Goal: Transaction & Acquisition: Purchase product/service

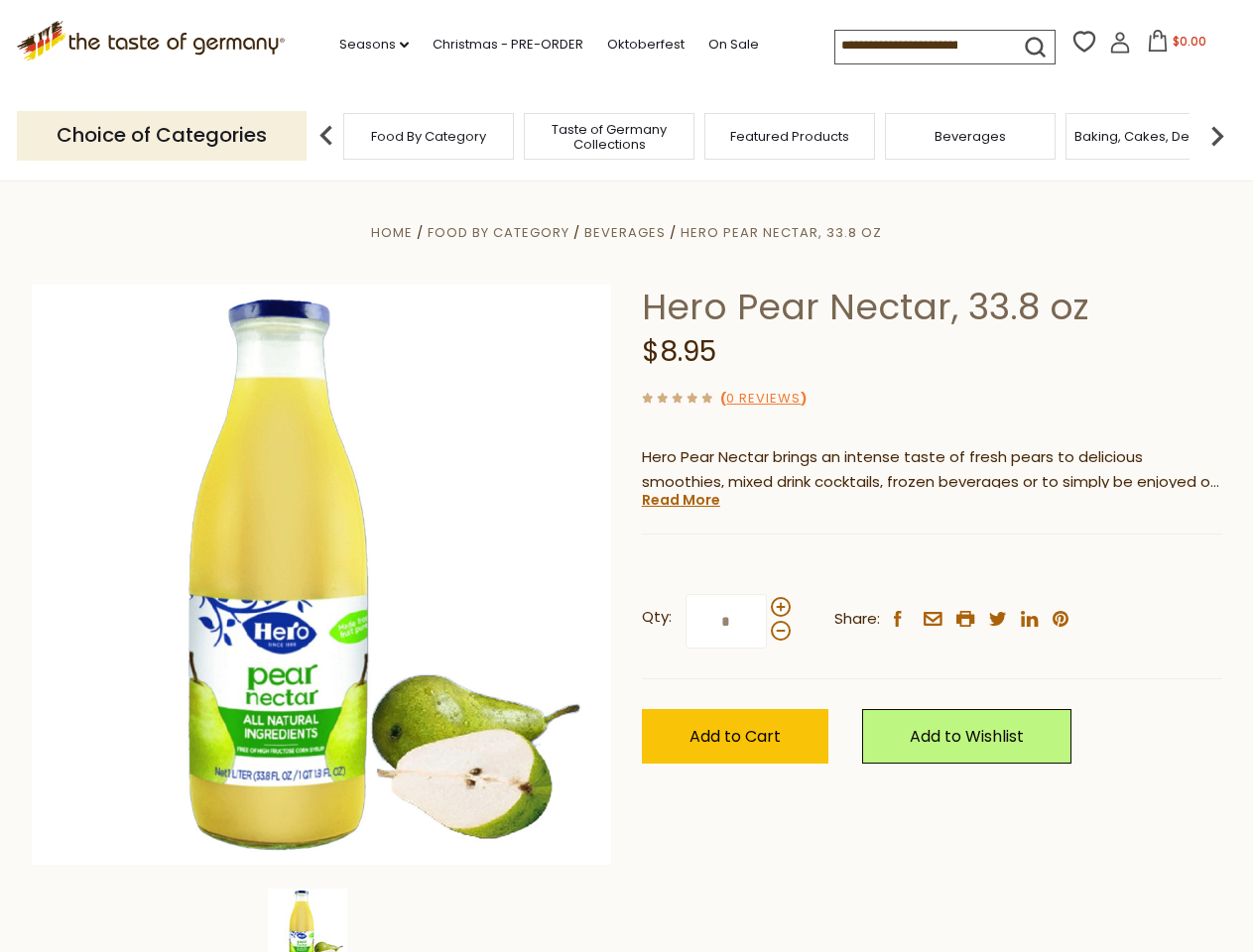
click at [626, 476] on div "Home Food By Category [GEOGRAPHIC_DATA] Hero Pear Nectar, 33.8 oz Hero Pear Nec…" at bounding box center [627, 602] width 1220 height 763
click at [366, 45] on link "Seasons dropdown_arrow" at bounding box center [374, 45] width 70 height 22
click at [1173, 47] on span "$0.00" at bounding box center [1190, 41] width 34 height 17
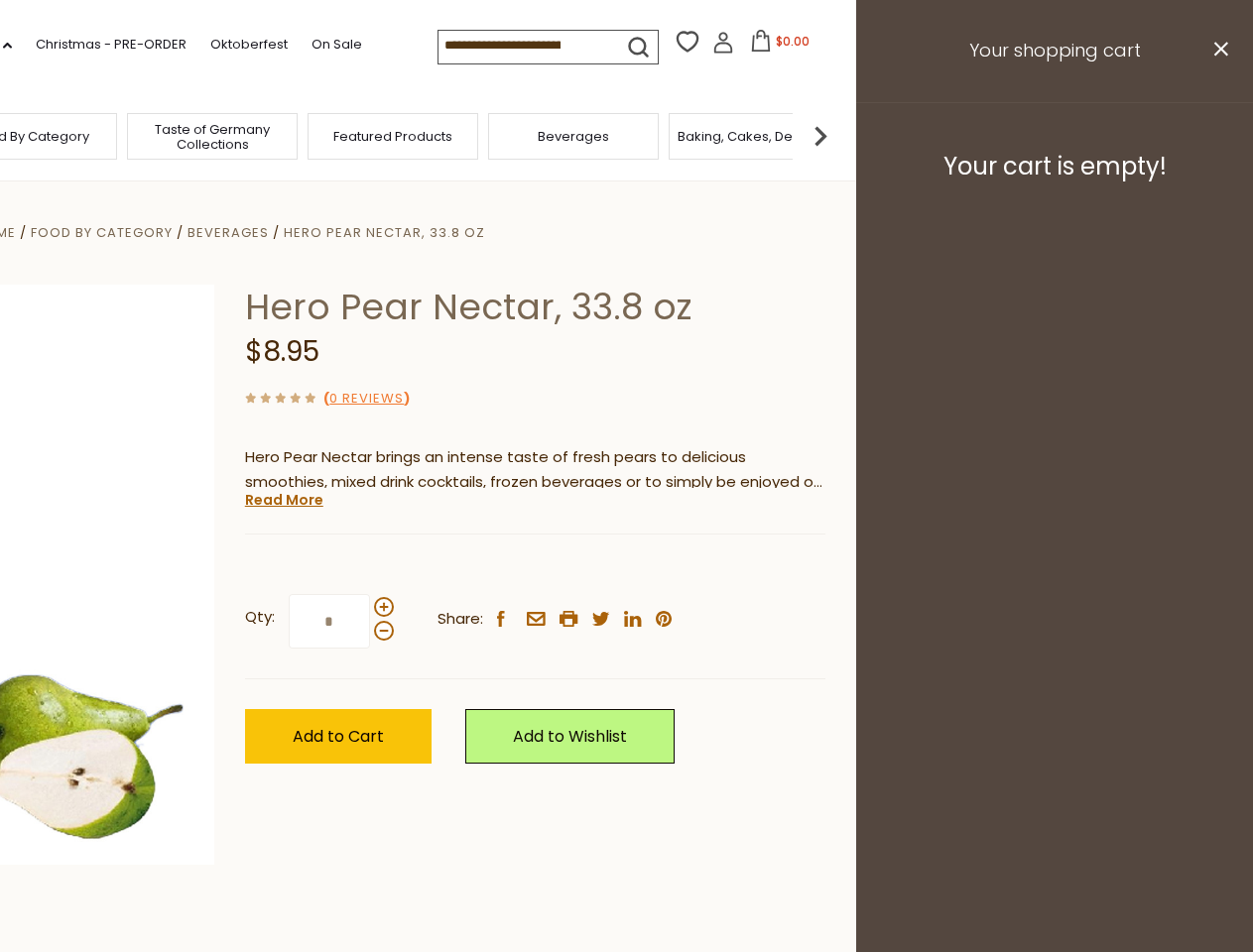
click at [168, 135] on div "All Seasons Recipes Game Day [DATE] [DATE] [DATE][PERSON_NAME] [DATE] Springfes…" at bounding box center [55, 466] width 226 height 841
click at [841, 135] on img at bounding box center [821, 136] width 40 height 40
click at [626, 566] on div "Qty: * Share: facebook email printer twitter linkedin pinterest" at bounding box center [534, 621] width 580 height 115
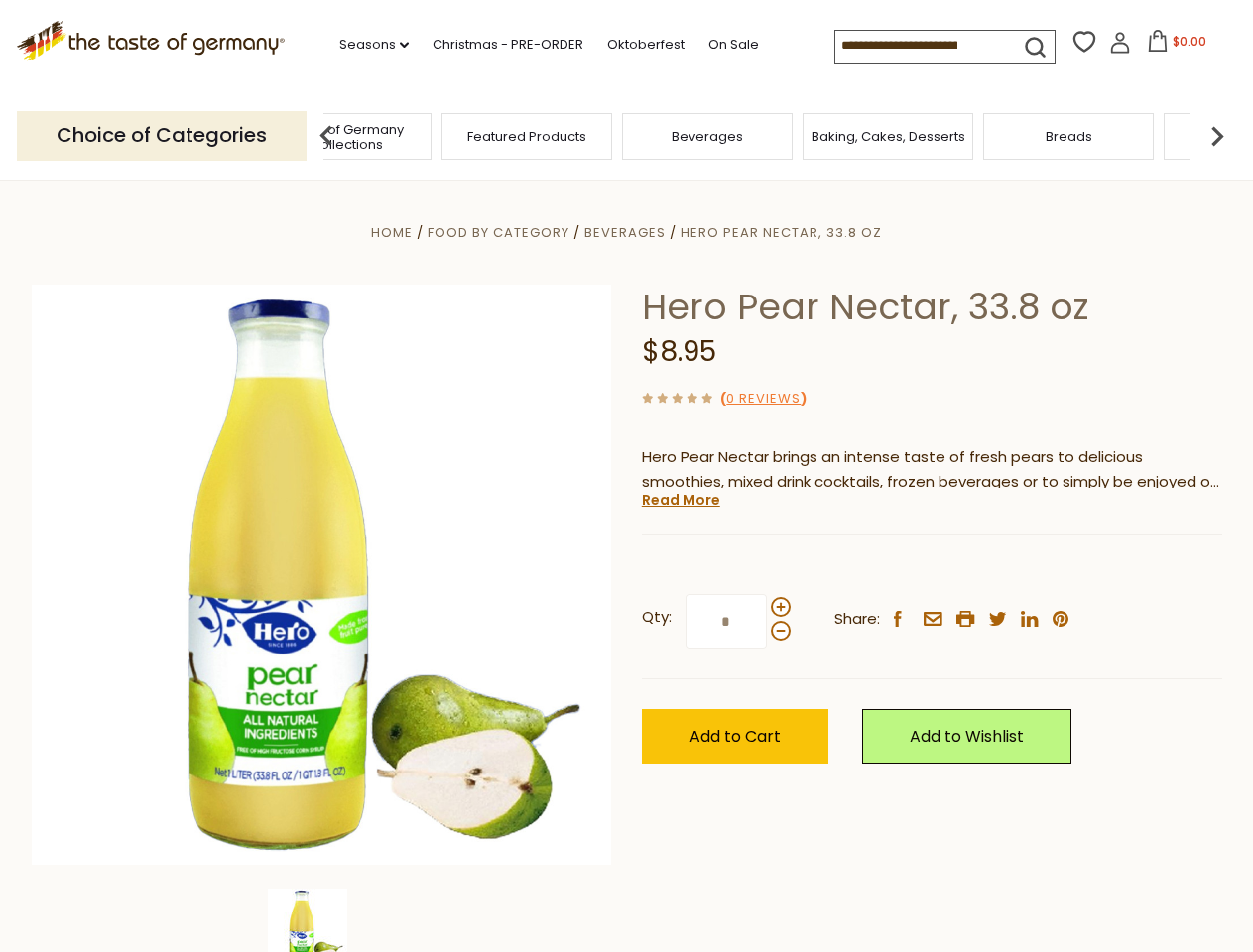
click at [321, 920] on img at bounding box center [308, 928] width 80 height 80
click at [680, 500] on link "Read More" at bounding box center [681, 500] width 79 height 20
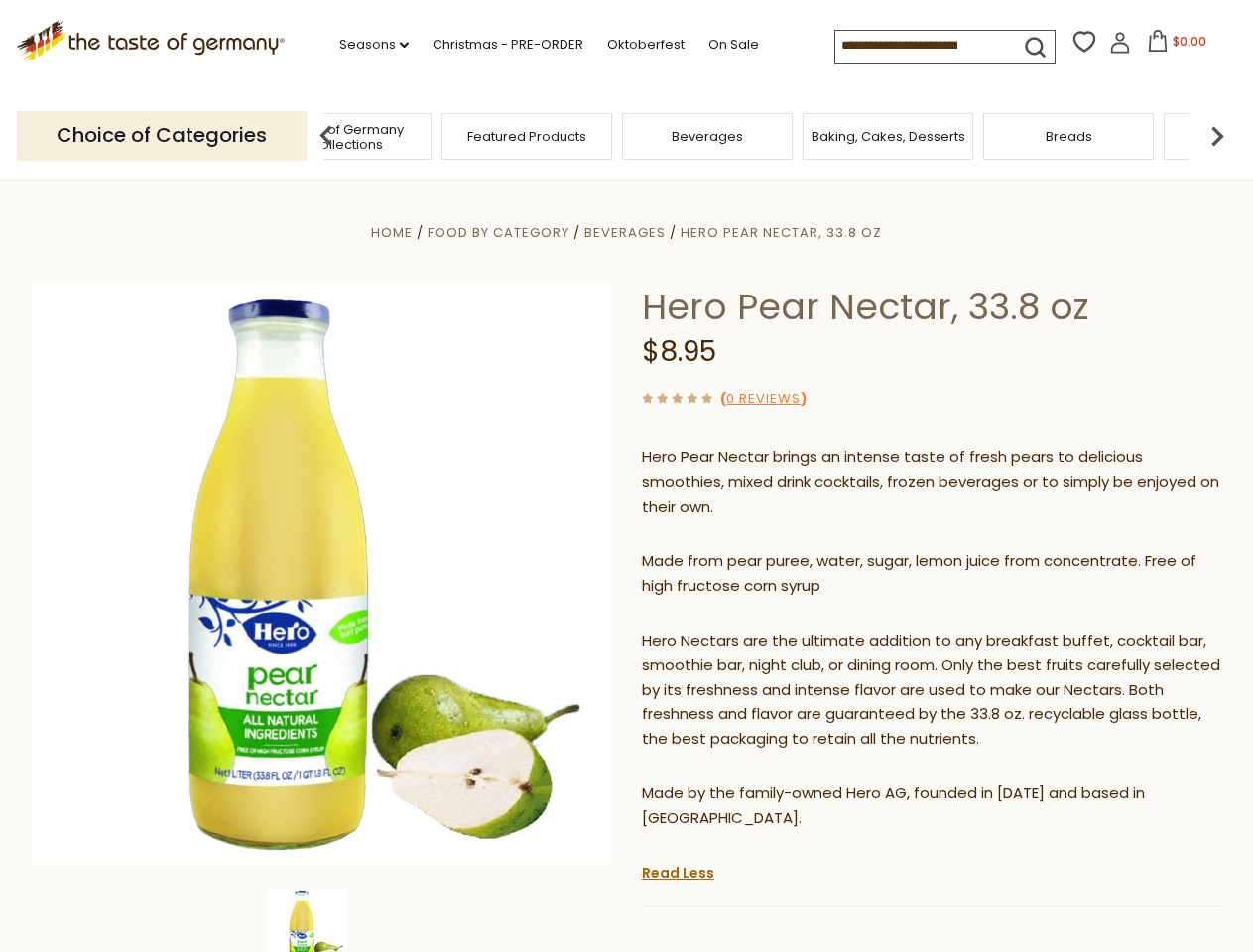
click at [780, 629] on p "Hero Nectars are the ultimate addition to any breakfast buffet, cocktail bar, s…" at bounding box center [932, 691] width 580 height 124
